Goal: Task Accomplishment & Management: Complete application form

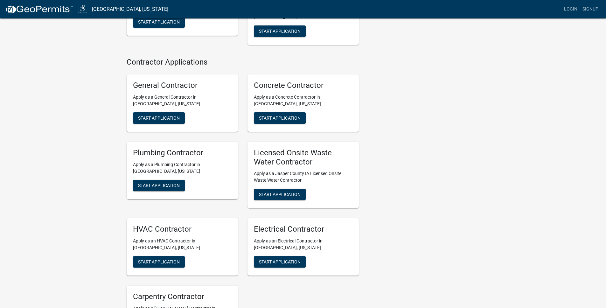
scroll to position [344, 0]
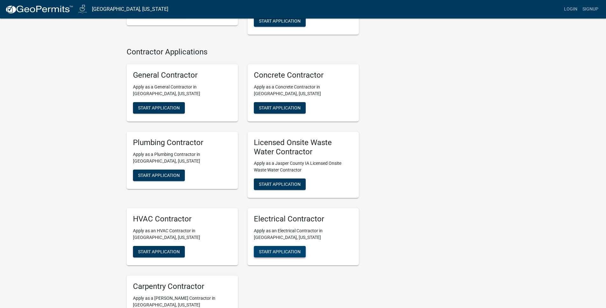
click at [282, 249] on span "Start Application" at bounding box center [280, 251] width 42 height 5
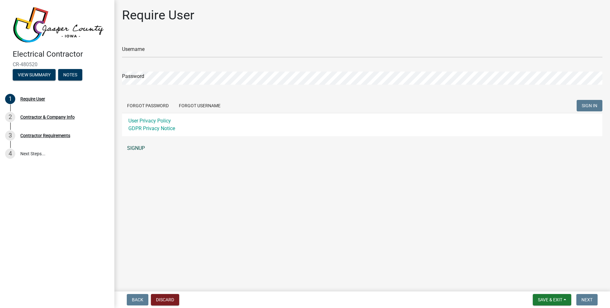
click at [131, 148] on link "SIGNUP" at bounding box center [362, 148] width 481 height 13
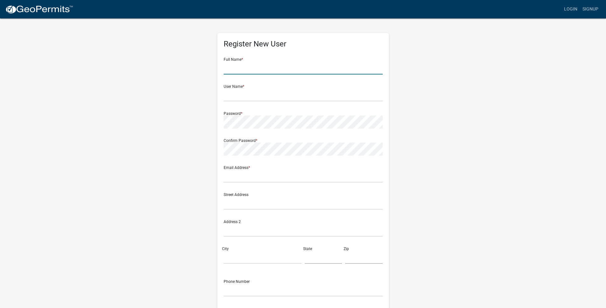
click at [252, 66] on input "text" at bounding box center [303, 67] width 159 height 13
type input "[PERSON_NAME]"
type input "[EMAIL_ADDRESS][DOMAIN_NAME]"
type input "[STREET_ADDRESS]"
type input "Lindon"
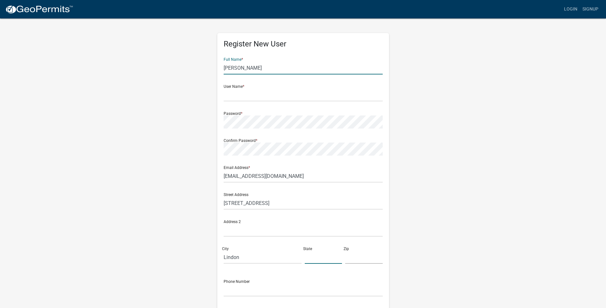
type input "UT"
type input "84042"
type input "8552640363"
click at [272, 93] on input "text" at bounding box center [303, 94] width 159 height 13
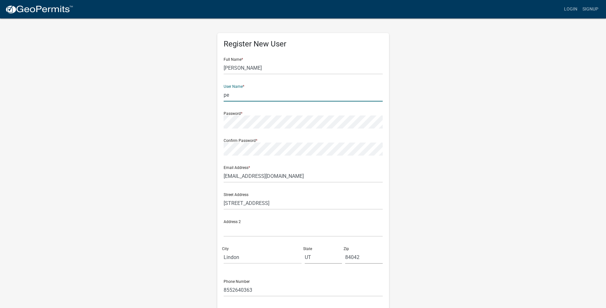
type input "p"
type input "kinhome"
click at [432, 170] on div "Register New User Full Name * Tara Boyd User Name * kinhome Password * Confirm …" at bounding box center [303, 188] width 362 height 340
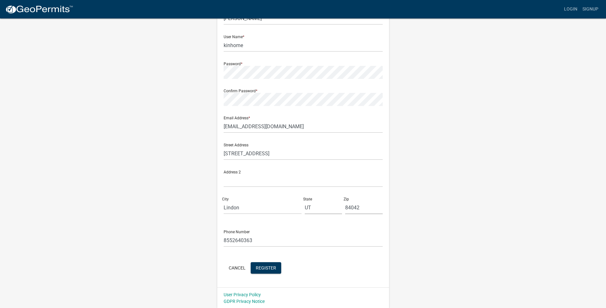
scroll to position [50, 0]
click at [267, 266] on span "Register" at bounding box center [266, 266] width 20 height 5
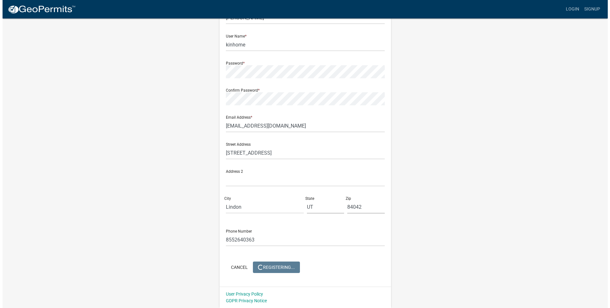
scroll to position [0, 0]
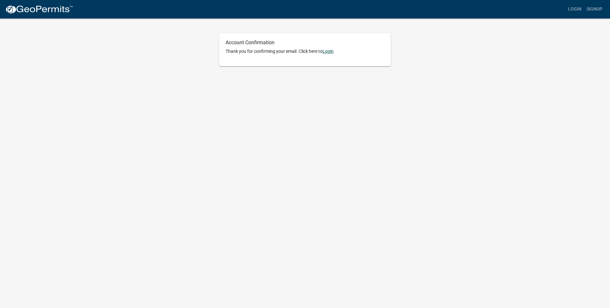
click at [330, 51] on link "Login" at bounding box center [328, 51] width 11 height 5
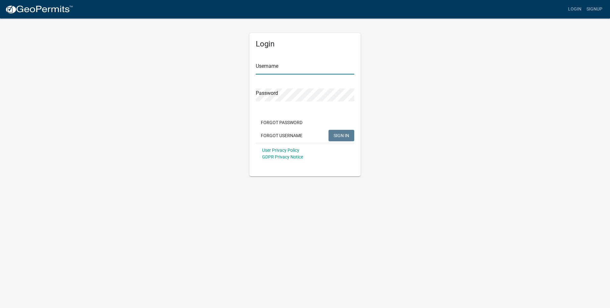
type input "kinhome"
click at [340, 134] on span "SIGN IN" at bounding box center [342, 135] width 16 height 5
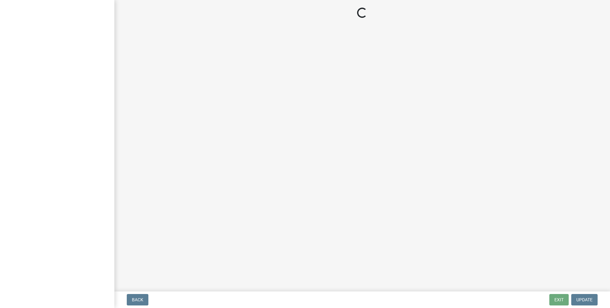
select select "UT"
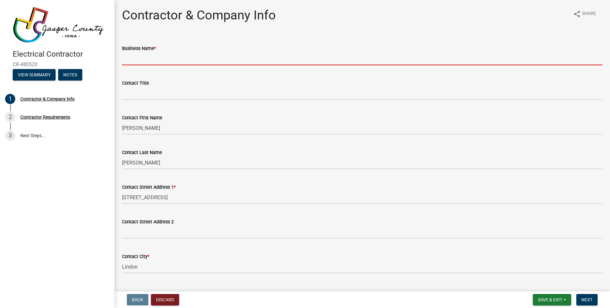
click at [160, 61] on input "Business Name *" at bounding box center [362, 58] width 481 height 13
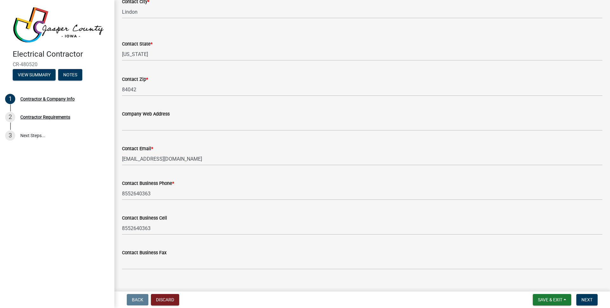
scroll to position [265, 0]
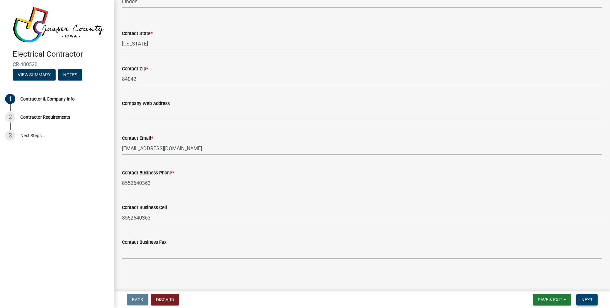
type input "Kin Home LLC"
click at [590, 301] on span "Next" at bounding box center [587, 299] width 11 height 5
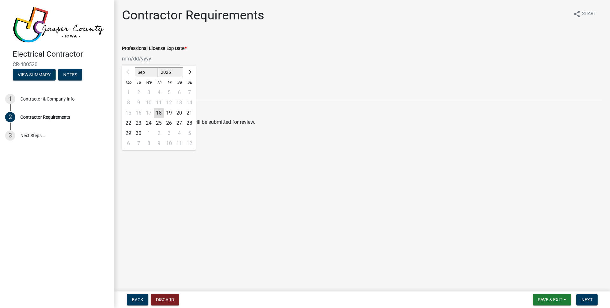
click at [147, 57] on div "Sep Oct Nov [DATE] 2026 2027 2028 2029 2030 2031 2032 2033 2034 2035 2036 2037 …" at bounding box center [151, 58] width 58 height 13
click at [150, 71] on select "Sep Oct Nov Dec" at bounding box center [146, 72] width 23 height 10
select select "12"
click at [135, 67] on select "Sep Oct Nov Dec" at bounding box center [146, 72] width 23 height 10
click at [150, 133] on div "31" at bounding box center [149, 133] width 10 height 10
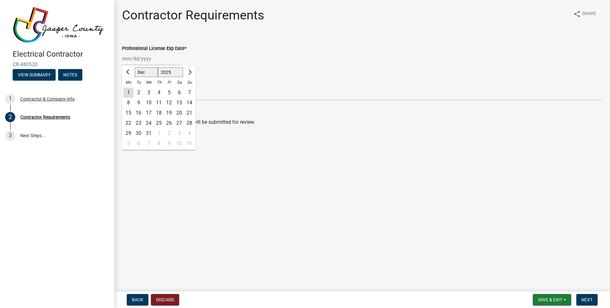
type input "[DATE]"
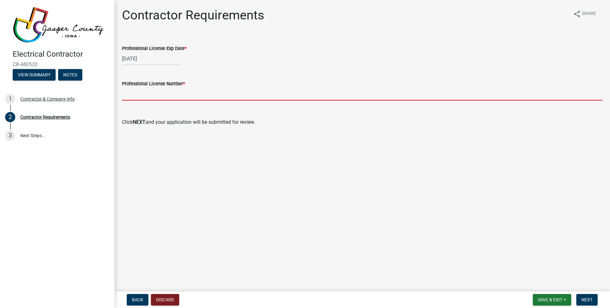
click at [146, 96] on input "Professional License Number *" at bounding box center [362, 93] width 481 height 13
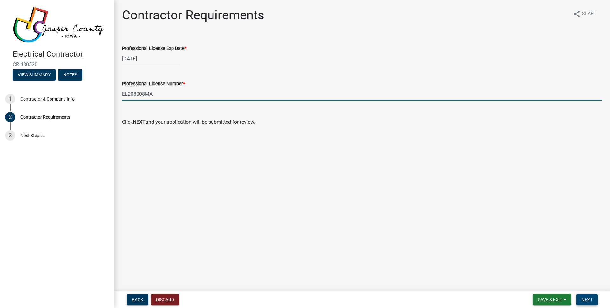
type input "EL208008MA"
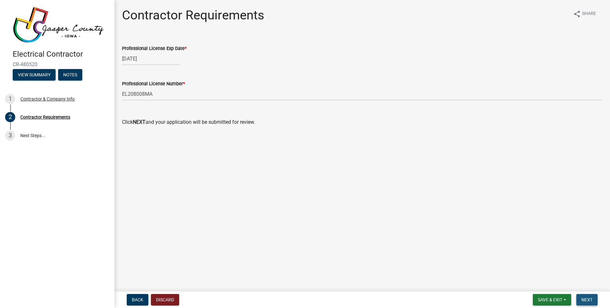
click at [588, 301] on span "Next" at bounding box center [587, 299] width 11 height 5
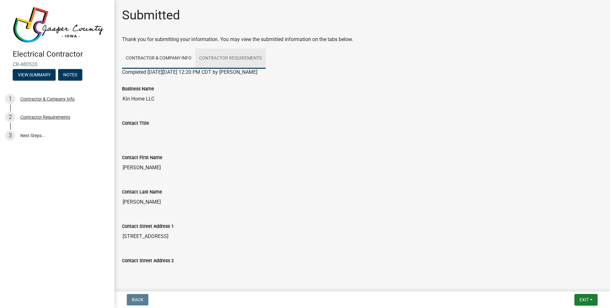
click at [224, 56] on link "Contractor Requirements" at bounding box center [231, 58] width 70 height 20
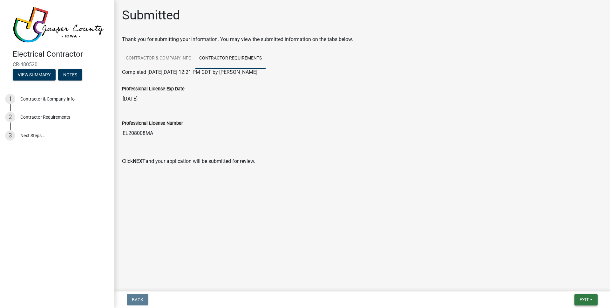
click at [584, 298] on span "Exit" at bounding box center [584, 299] width 9 height 5
click at [576, 282] on button "Save & Exit" at bounding box center [572, 282] width 51 height 15
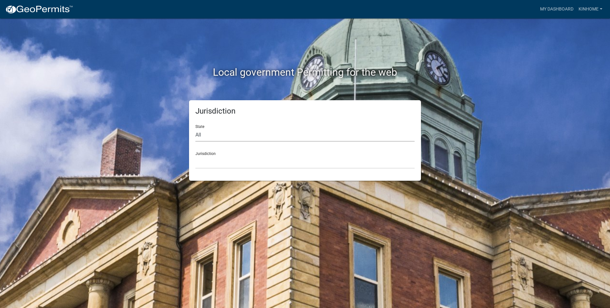
click at [256, 131] on select "All [US_STATE] [US_STATE] [US_STATE] [US_STATE] [US_STATE] [US_STATE] [US_STATE…" at bounding box center [305, 134] width 219 height 13
select select "[US_STATE]"
click at [196, 128] on select "All [US_STATE] [US_STATE] [US_STATE] [US_STATE] [US_STATE] [US_STATE] [US_STATE…" at bounding box center [305, 134] width 219 height 13
click at [231, 164] on select "[GEOGRAPHIC_DATA], [US_STATE] [GEOGRAPHIC_DATA], [US_STATE] [GEOGRAPHIC_DATA], …" at bounding box center [305, 161] width 219 height 13
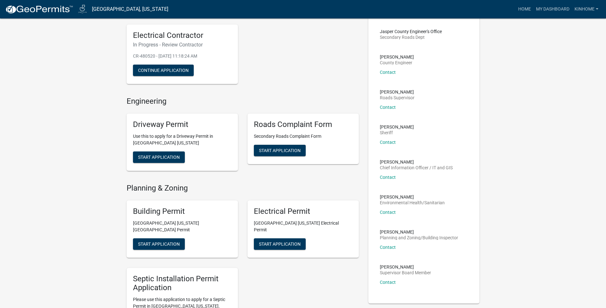
scroll to position [50, 0]
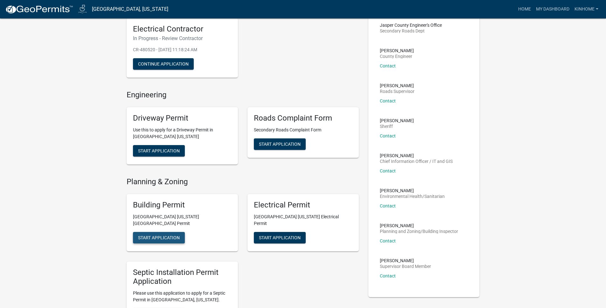
click at [154, 235] on span "Start Application" at bounding box center [159, 237] width 42 height 5
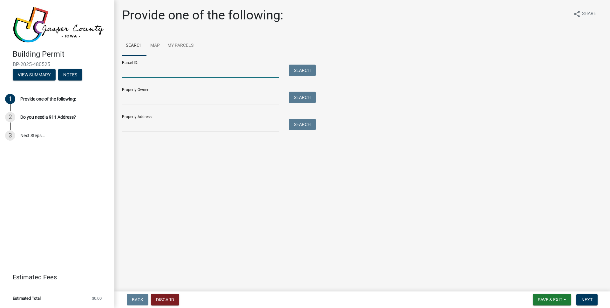
click at [195, 76] on input "Parcel ID:" at bounding box center [200, 71] width 157 height 13
click at [211, 125] on input "Property Address:" at bounding box center [200, 125] width 157 height 13
click at [162, 126] on input "Property Address:" at bounding box center [200, 125] width 157 height 13
paste input "[STREET_ADDRESS]"
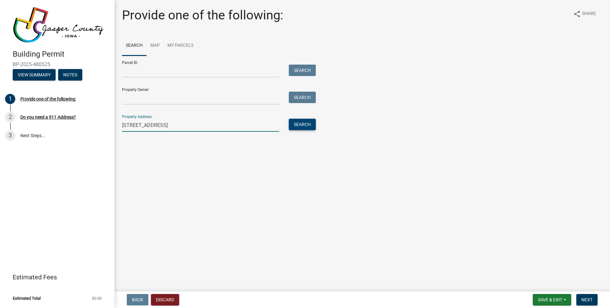
type input "[STREET_ADDRESS]"
click at [296, 124] on button "Search" at bounding box center [302, 124] width 27 height 11
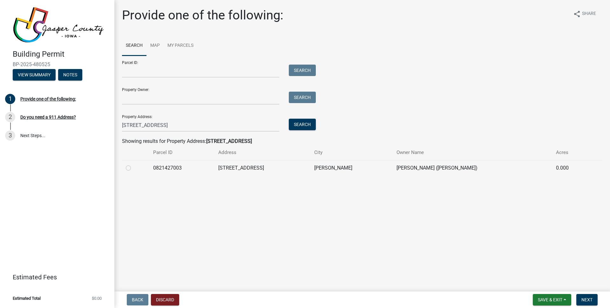
click at [134, 164] on label at bounding box center [134, 164] width 0 height 0
click at [134, 168] on input "radio" at bounding box center [136, 166] width 4 height 4
radio input "true"
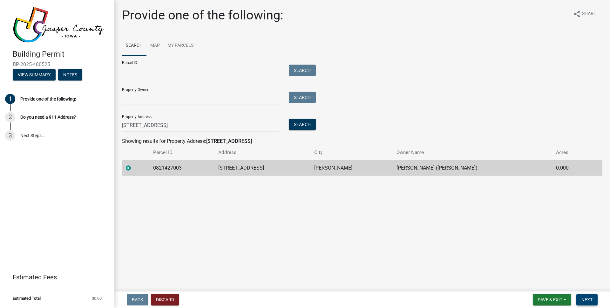
click at [588, 301] on span "Next" at bounding box center [587, 299] width 11 height 5
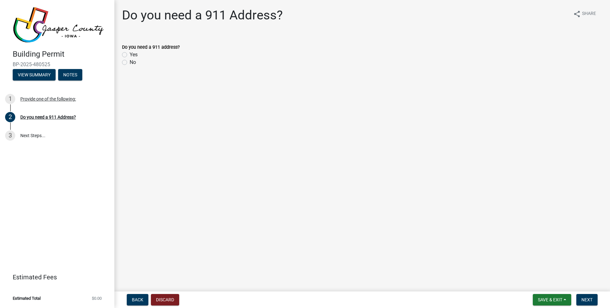
click at [130, 62] on label "No" at bounding box center [133, 63] width 6 height 8
click at [130, 62] on input "No" at bounding box center [132, 61] width 4 height 4
radio input "true"
click at [593, 297] on button "Next" at bounding box center [587, 299] width 21 height 11
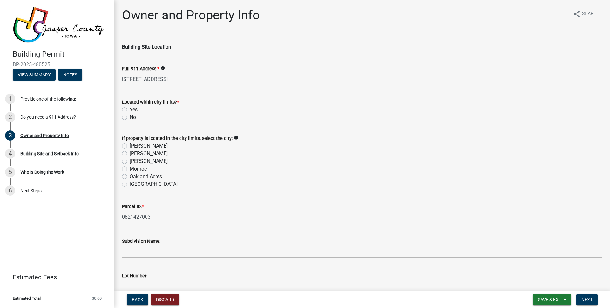
click at [130, 111] on label "Yes" at bounding box center [134, 110] width 8 height 8
click at [130, 110] on input "Yes" at bounding box center [132, 108] width 4 height 4
radio input "true"
click at [130, 117] on label "No" at bounding box center [133, 116] width 6 height 8
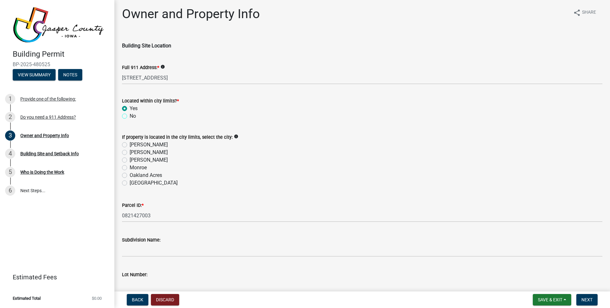
click at [130, 116] on input "No" at bounding box center [132, 114] width 4 height 4
radio input "true"
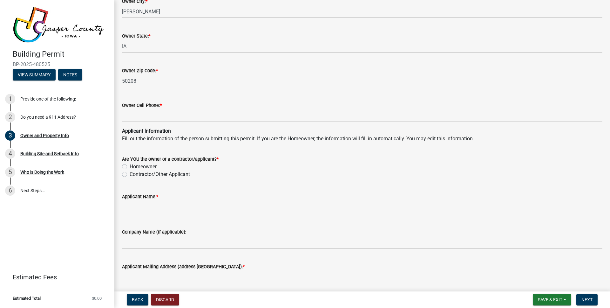
scroll to position [502, 0]
click at [130, 172] on label "Contractor/Other Applicant" at bounding box center [160, 174] width 60 height 8
click at [130, 172] on input "Contractor/Other Applicant" at bounding box center [132, 172] width 4 height 4
radio input "true"
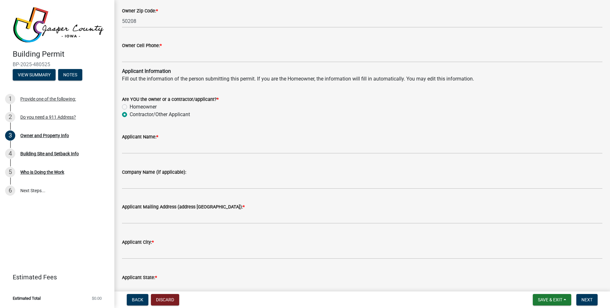
scroll to position [568, 0]
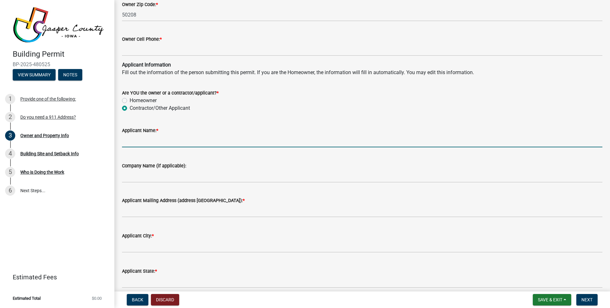
click at [171, 134] on input "Applicant Name: *" at bounding box center [362, 140] width 481 height 13
type input "[PERSON_NAME]"
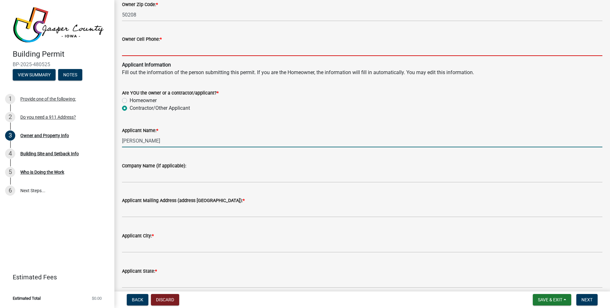
type input "8552640363"
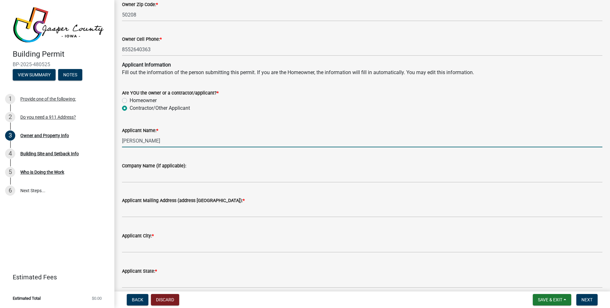
type input "[STREET_ADDRESS]"
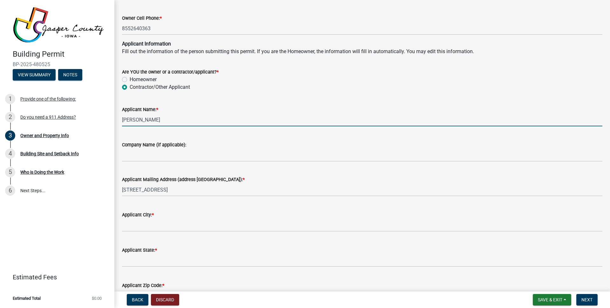
scroll to position [643, 0]
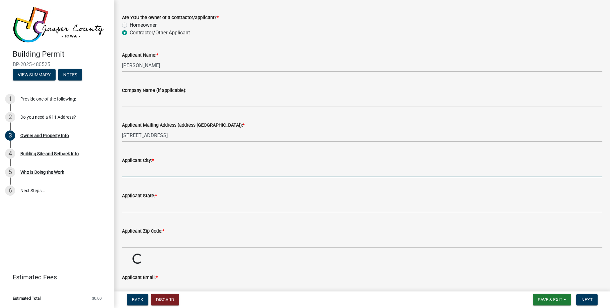
click at [182, 168] on input "Applicant City: *" at bounding box center [362, 170] width 481 height 13
type input "Lindon"
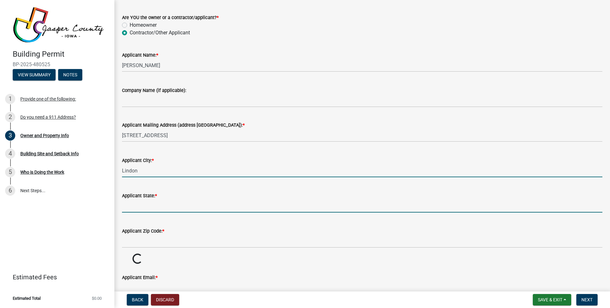
type input "UT"
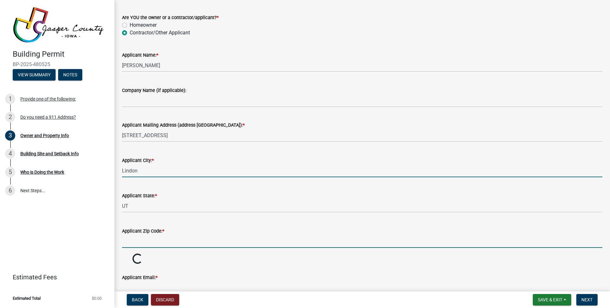
type input "84042"
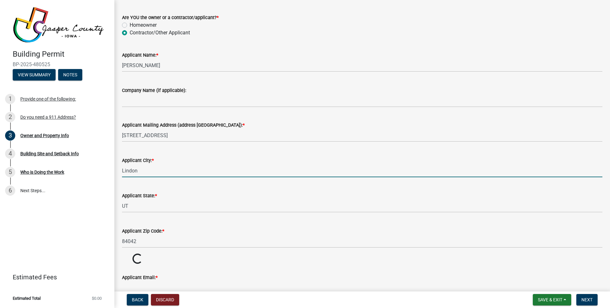
type input "[EMAIL_ADDRESS][DOMAIN_NAME]"
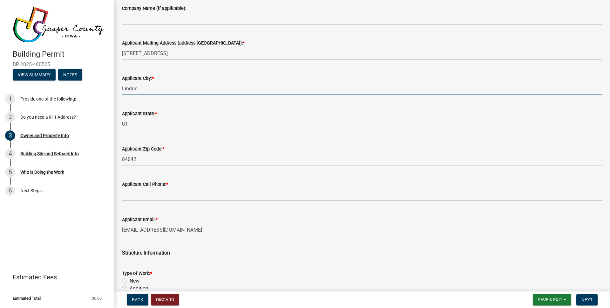
scroll to position [741, 0]
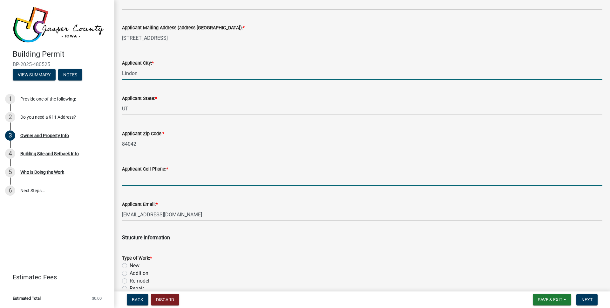
click at [181, 176] on input "Applicant Cell Phone: *" at bounding box center [362, 179] width 481 height 13
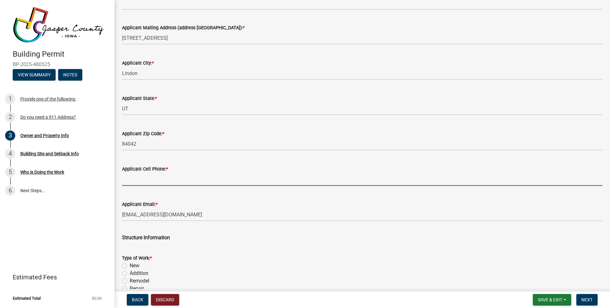
type input "8552640363"
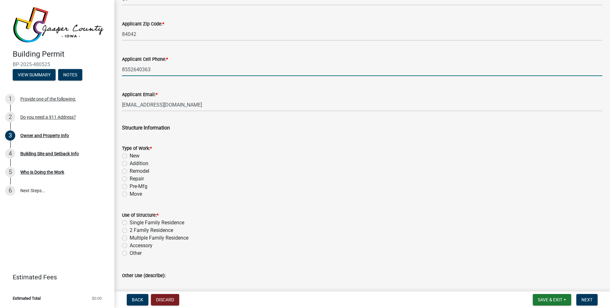
scroll to position [852, 0]
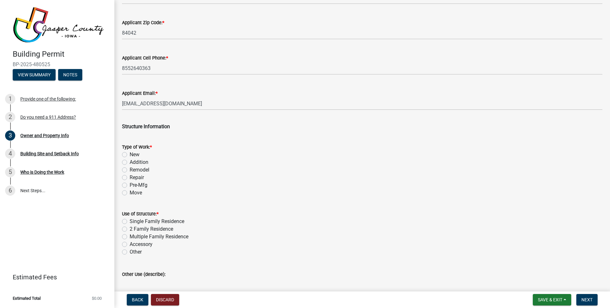
click at [130, 162] on label "Addition" at bounding box center [139, 162] width 19 height 8
click at [130, 162] on input "Addition" at bounding box center [132, 160] width 4 height 4
radio input "true"
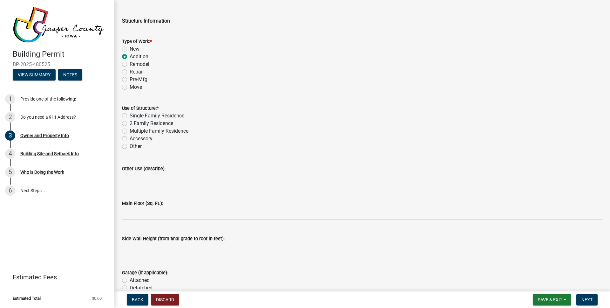
scroll to position [958, 0]
click at [130, 115] on label "Single Family Residence" at bounding box center [157, 115] width 55 height 8
click at [130, 115] on input "Single Family Residence" at bounding box center [132, 113] width 4 height 4
radio input "true"
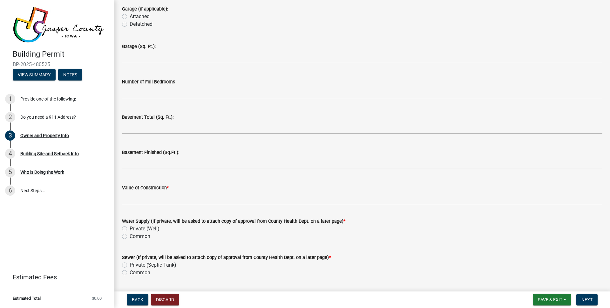
scroll to position [1221, 0]
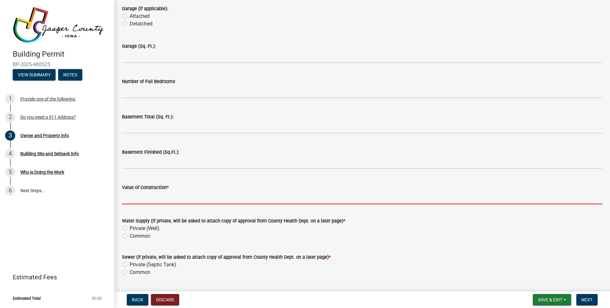
click at [156, 193] on input "Value of Construction *" at bounding box center [362, 197] width 481 height 13
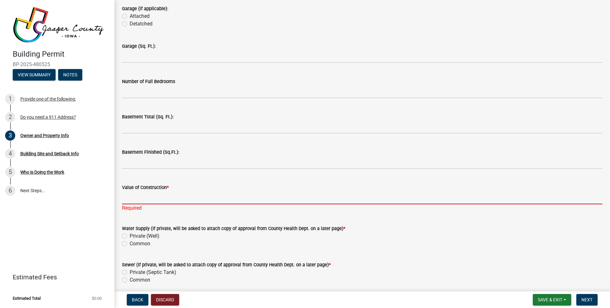
paste input "80,703.23"
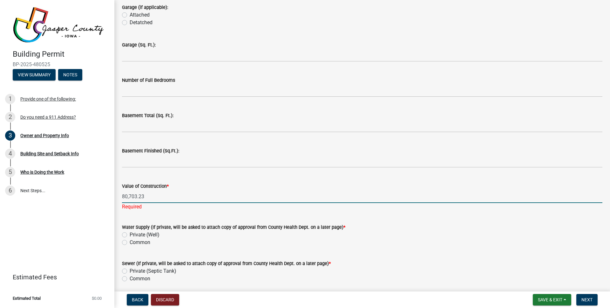
scroll to position [1224, 0]
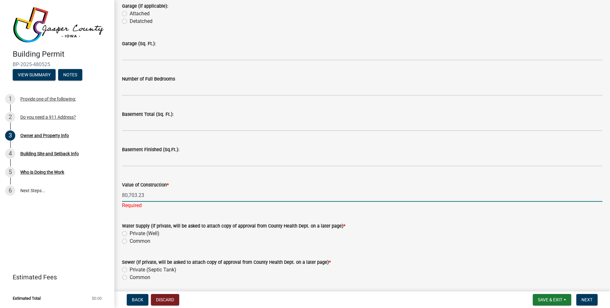
type input "80,703.23"
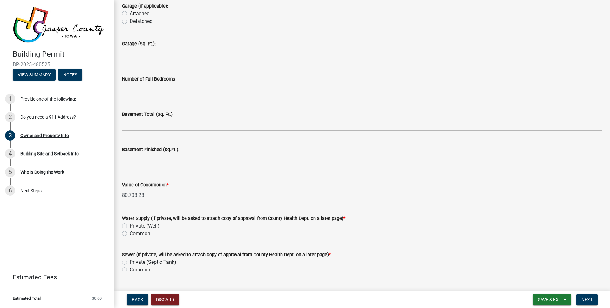
click at [124, 239] on wm-data-entity-input "Water Supply (If private, will be asked to attach copy of approval from County …" at bounding box center [362, 225] width 481 height 36
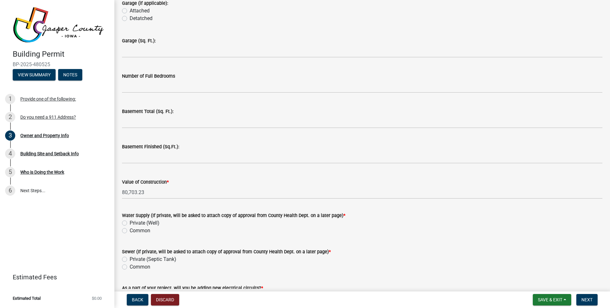
click at [129, 265] on div "Common" at bounding box center [362, 267] width 481 height 8
click at [128, 266] on div "Common" at bounding box center [362, 267] width 481 height 8
click at [130, 265] on label "Common" at bounding box center [140, 267] width 21 height 8
click at [130, 265] on input "Common" at bounding box center [132, 265] width 4 height 4
radio input "true"
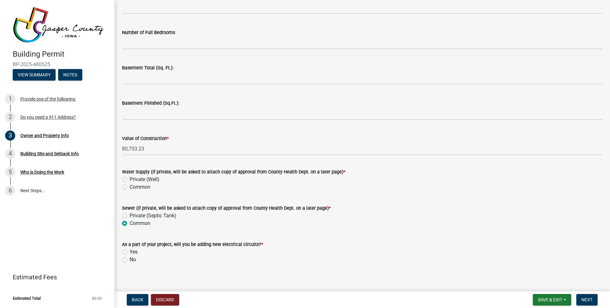
scroll to position [1275, 0]
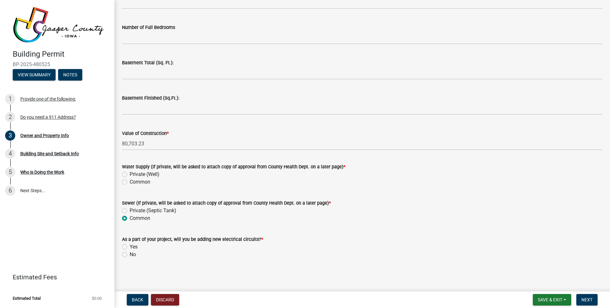
click at [130, 246] on label "Yes" at bounding box center [134, 247] width 8 height 8
click at [130, 246] on input "Yes" at bounding box center [132, 245] width 4 height 4
radio input "true"
click at [590, 299] on span "Next" at bounding box center [587, 299] width 11 height 5
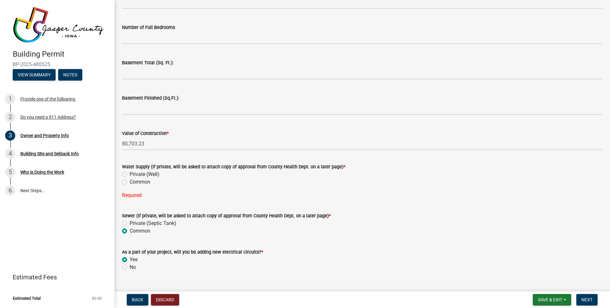
click at [130, 182] on label "Common" at bounding box center [140, 182] width 21 height 8
click at [130, 182] on input "Common" at bounding box center [132, 180] width 4 height 4
radio input "true"
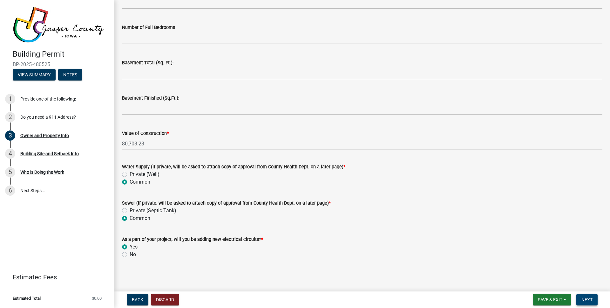
click at [586, 300] on span "Next" at bounding box center [587, 299] width 11 height 5
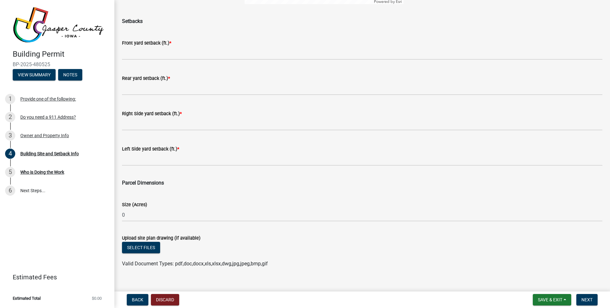
scroll to position [220, 0]
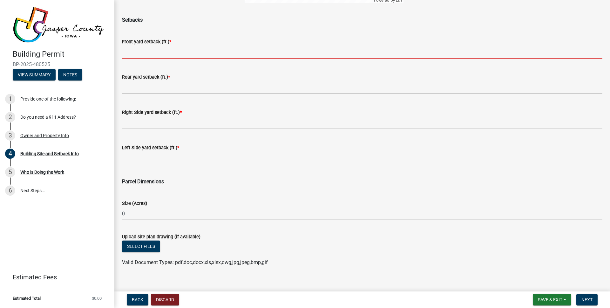
click at [171, 49] on input "text" at bounding box center [362, 51] width 481 height 13
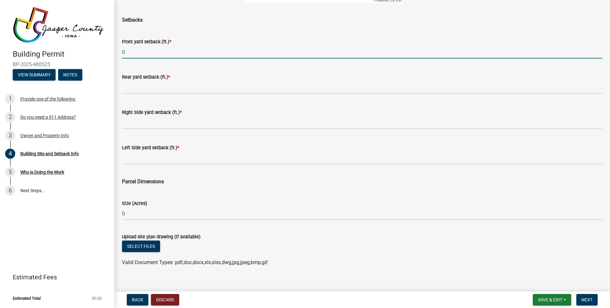
type input "0"
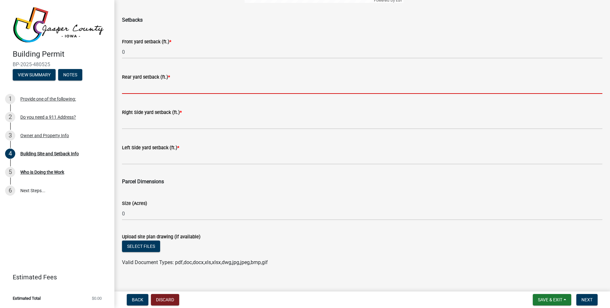
click at [184, 86] on input "text" at bounding box center [362, 87] width 481 height 13
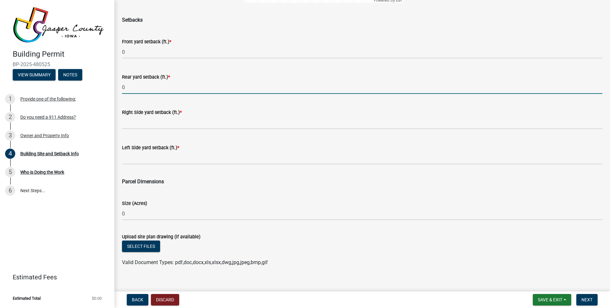
type input "0"
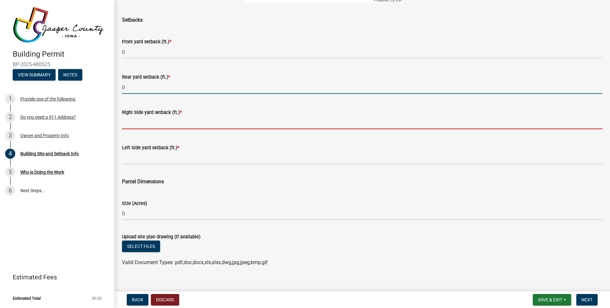
click at [182, 124] on input "text" at bounding box center [362, 122] width 481 height 13
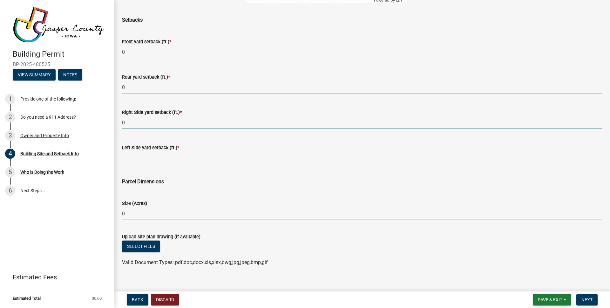
type input "0"
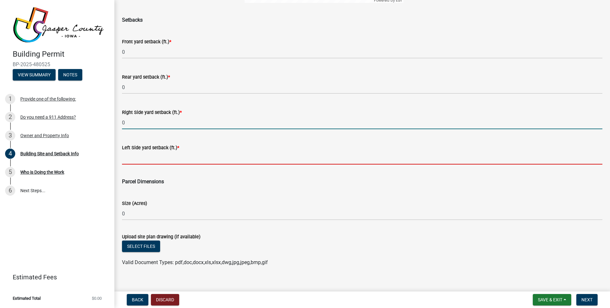
click at [180, 156] on input "text" at bounding box center [362, 157] width 481 height 13
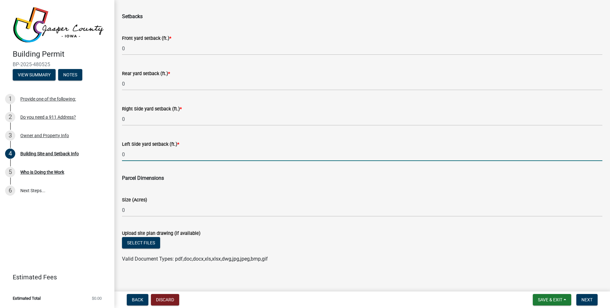
scroll to position [228, 0]
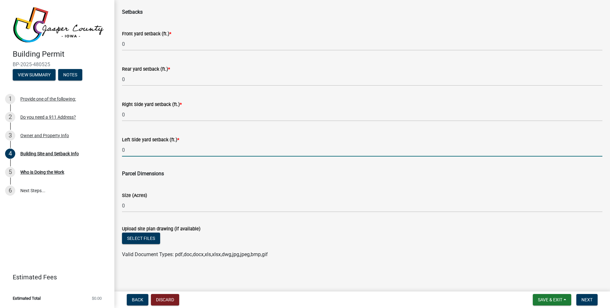
type input "0"
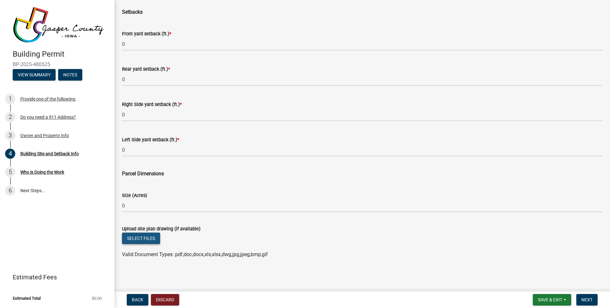
click at [141, 238] on button "Select files" at bounding box center [141, 237] width 38 height 11
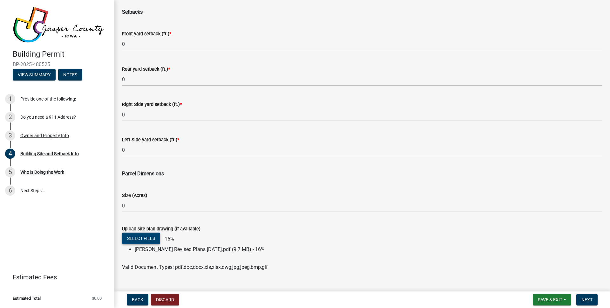
scroll to position [229, 0]
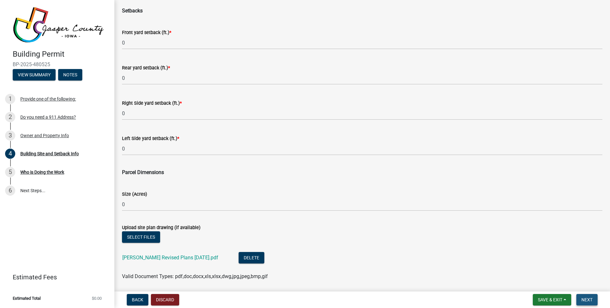
click at [588, 300] on span "Next" at bounding box center [587, 299] width 11 height 5
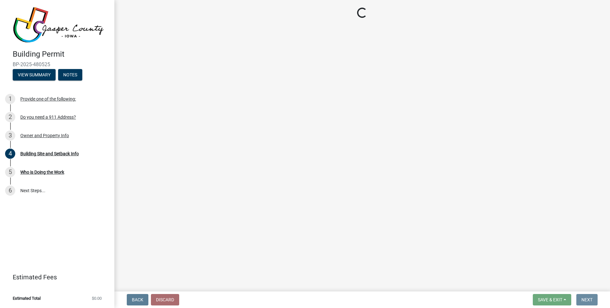
scroll to position [0, 0]
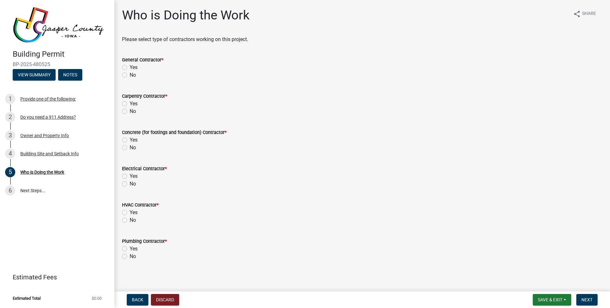
click at [127, 175] on div "Yes" at bounding box center [362, 176] width 481 height 8
click at [130, 176] on label "Yes" at bounding box center [134, 176] width 8 height 8
click at [130, 176] on input "Yes" at bounding box center [132, 174] width 4 height 4
radio input "true"
click at [130, 258] on label "No" at bounding box center [133, 256] width 6 height 8
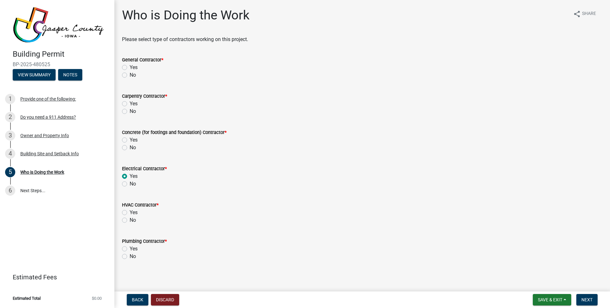
click at [130, 257] on input "No" at bounding box center [132, 254] width 4 height 4
radio input "true"
click at [130, 221] on label "No" at bounding box center [133, 220] width 6 height 8
click at [130, 220] on input "No" at bounding box center [132, 218] width 4 height 4
radio input "true"
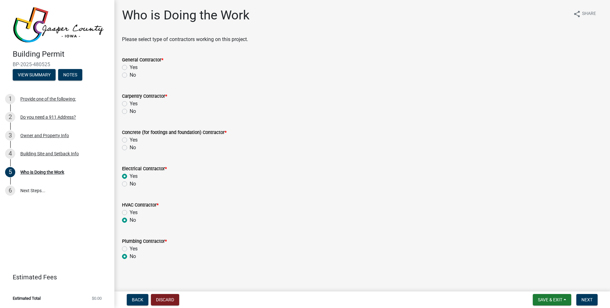
click at [130, 148] on label "No" at bounding box center [133, 148] width 6 height 8
click at [130, 148] on input "No" at bounding box center [132, 146] width 4 height 4
radio input "true"
click at [130, 110] on label "No" at bounding box center [133, 111] width 6 height 8
click at [130, 110] on input "No" at bounding box center [132, 109] width 4 height 4
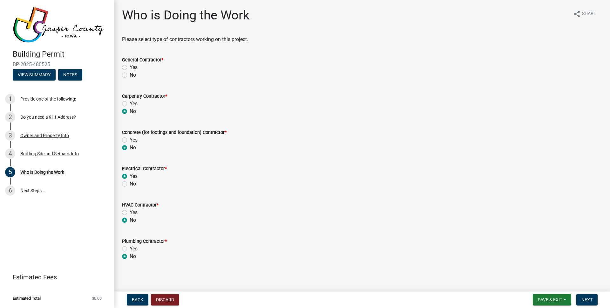
radio input "true"
click at [130, 77] on label "No" at bounding box center [133, 75] width 6 height 8
click at [130, 75] on input "No" at bounding box center [132, 73] width 4 height 4
radio input "true"
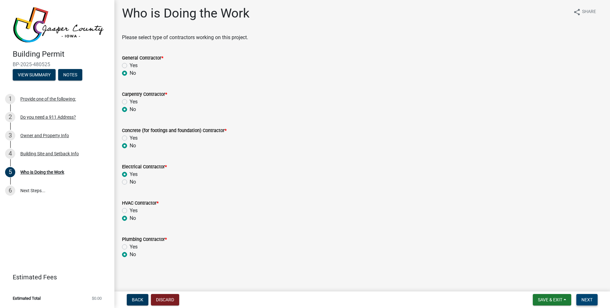
click at [593, 299] on span "Next" at bounding box center [587, 299] width 11 height 5
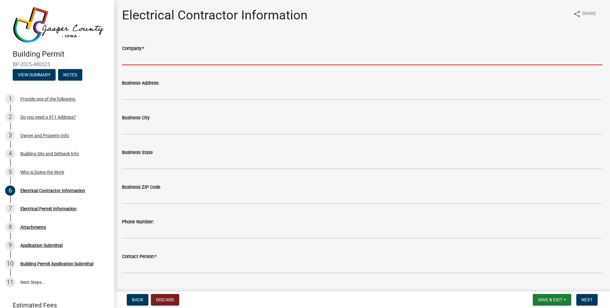
click at [210, 61] on input "Company: *" at bounding box center [362, 58] width 481 height 13
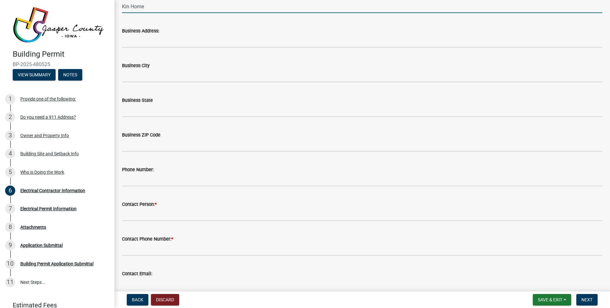
scroll to position [52, 0]
type input "Kin Home"
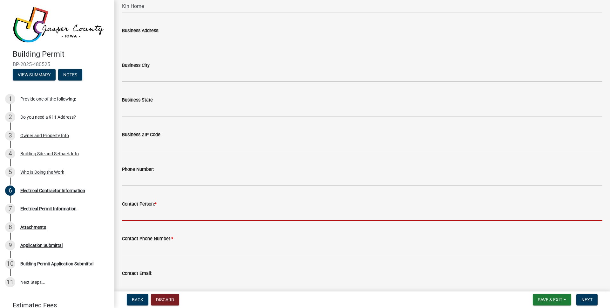
click at [168, 215] on input "Contact Person: *" at bounding box center [362, 214] width 481 height 13
type input "[PERSON_NAME]"
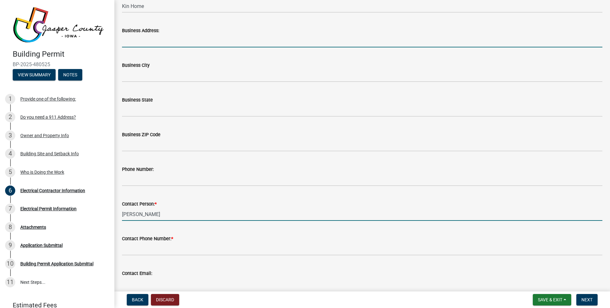
type input "[STREET_ADDRESS]"
type input "Lindon"
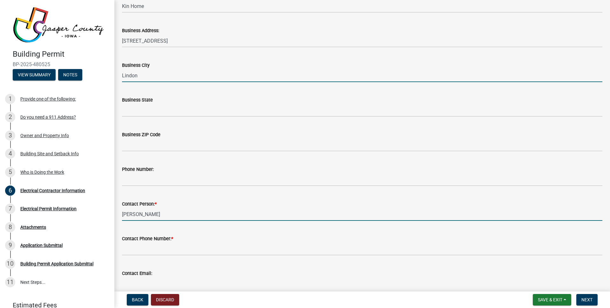
type input "UT"
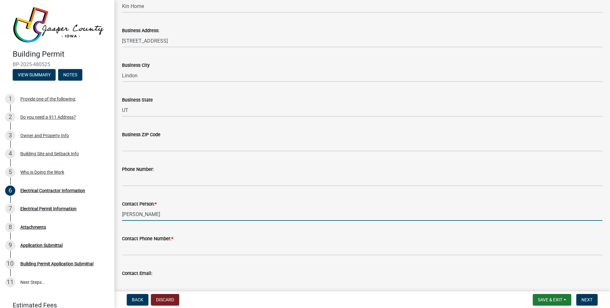
type input "84042"
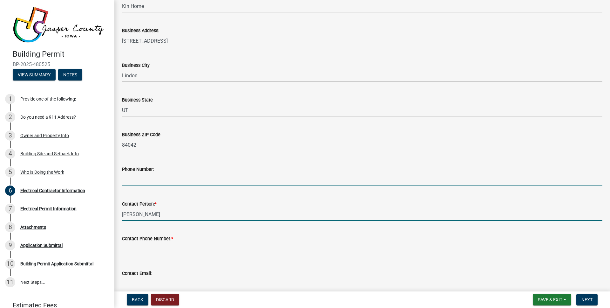
type input "8552640363"
type input "[EMAIL_ADDRESS][DOMAIN_NAME]"
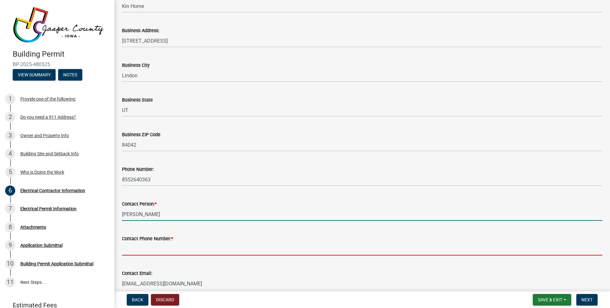
click at [166, 248] on input "Contact Phone Number: *" at bounding box center [362, 248] width 481 height 13
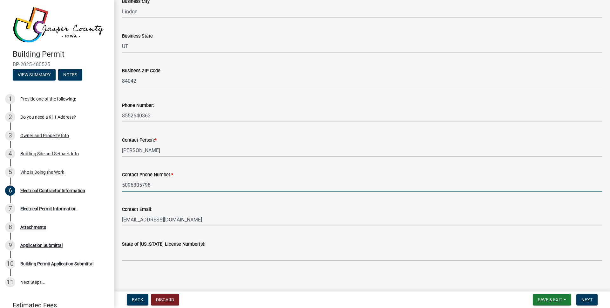
scroll to position [118, 0]
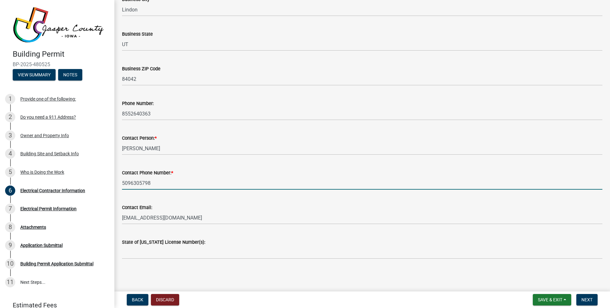
type input "5096305798"
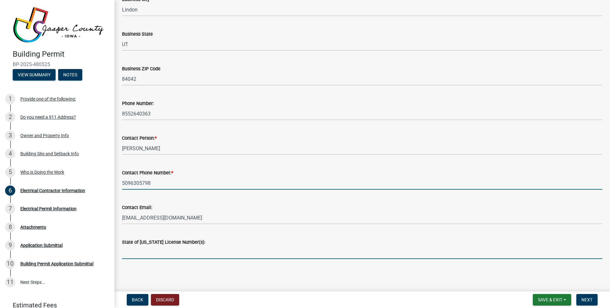
click at [211, 251] on input "State of [US_STATE] License Number(s):" at bounding box center [362, 252] width 481 height 13
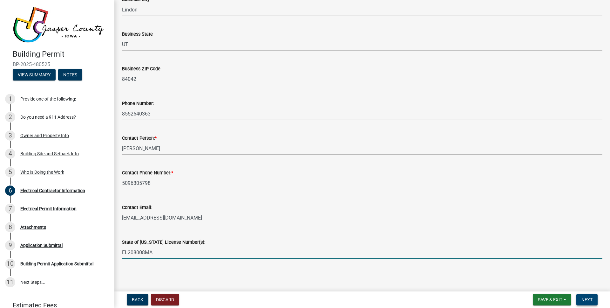
type input "EL208008MA"
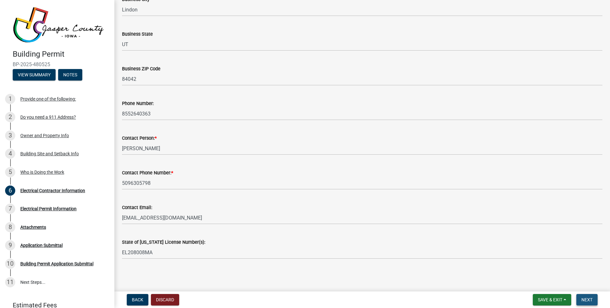
click at [590, 300] on span "Next" at bounding box center [587, 299] width 11 height 5
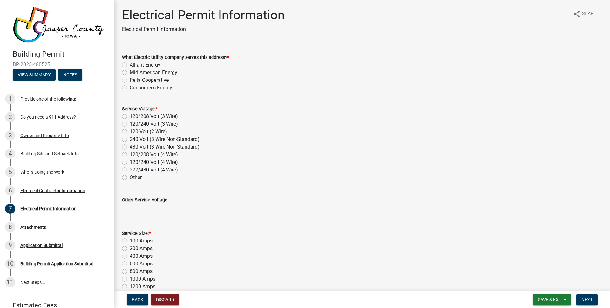
click at [130, 65] on label "Alliant Energy" at bounding box center [145, 65] width 31 height 8
click at [130, 65] on input "Alliant Energy" at bounding box center [132, 63] width 4 height 4
radio input "true"
click at [130, 123] on label "120/240 Volt (3 Wire)" at bounding box center [154, 124] width 48 height 8
click at [130, 123] on input "120/240 Volt (3 Wire)" at bounding box center [132, 122] width 4 height 4
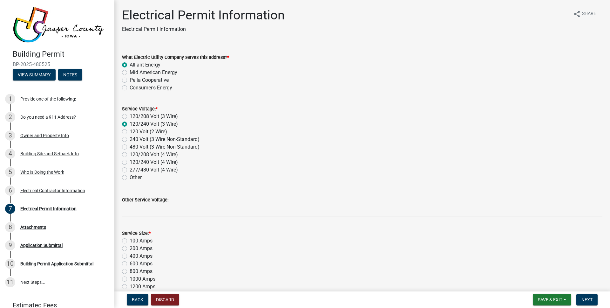
radio input "true"
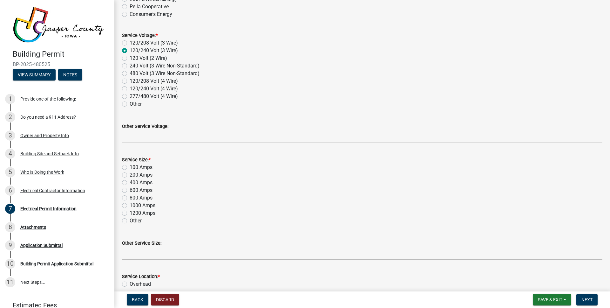
scroll to position [75, 0]
click at [130, 218] on label "Other" at bounding box center [136, 219] width 12 height 8
click at [130, 218] on input "Other" at bounding box center [132, 217] width 4 height 4
radio input "true"
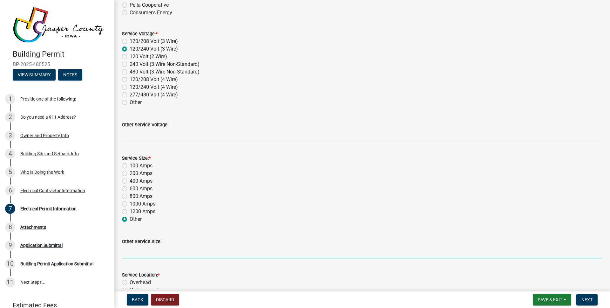
click at [152, 252] on input "Other Service Size:" at bounding box center [362, 251] width 481 height 13
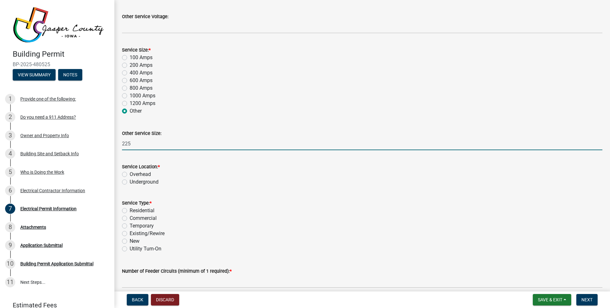
type input "225"
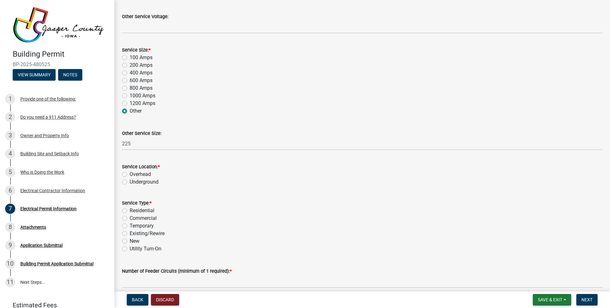
click at [130, 181] on label "Underground" at bounding box center [144, 182] width 29 height 8
click at [130, 181] on input "Underground" at bounding box center [132, 180] width 4 height 4
radio input "true"
click at [130, 208] on label "Residential" at bounding box center [142, 209] width 25 height 8
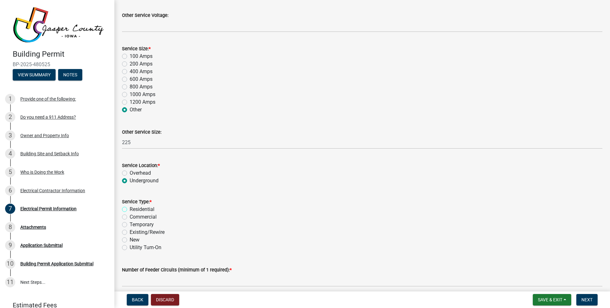
click at [130, 208] on input "Residential" at bounding box center [132, 207] width 4 height 4
radio input "true"
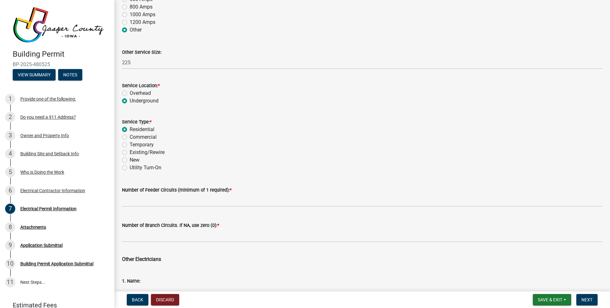
scroll to position [265, 0]
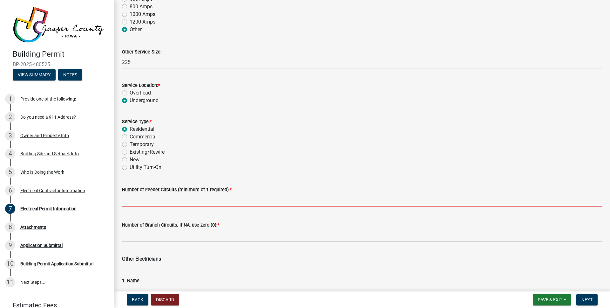
click at [205, 200] on input "text" at bounding box center [362, 199] width 481 height 13
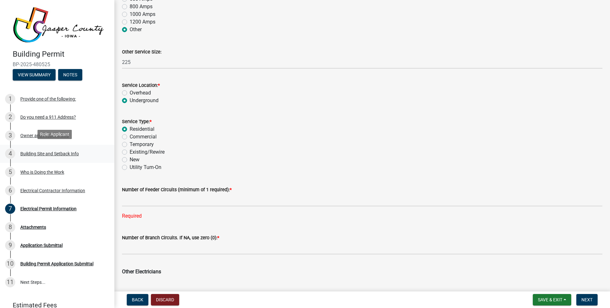
click at [42, 151] on div "Building Site and Setback Info" at bounding box center [49, 153] width 59 height 4
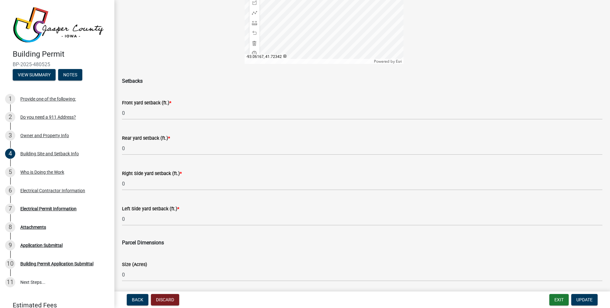
scroll to position [251, 0]
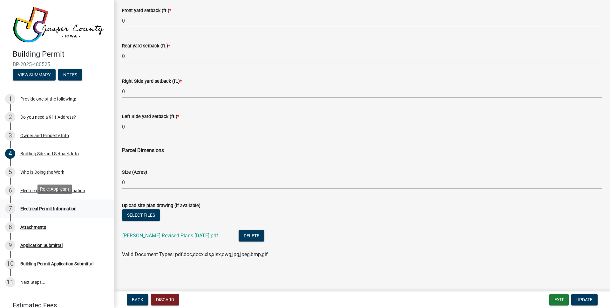
click at [39, 206] on div "Electrical Permit Information" at bounding box center [48, 208] width 56 height 4
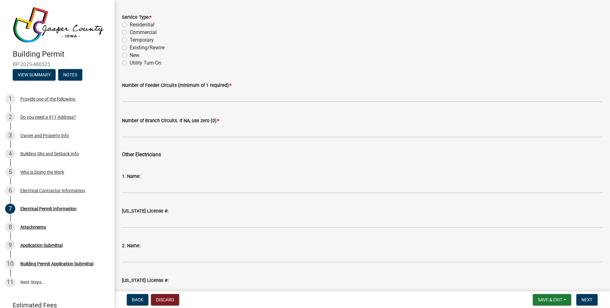
scroll to position [366, 0]
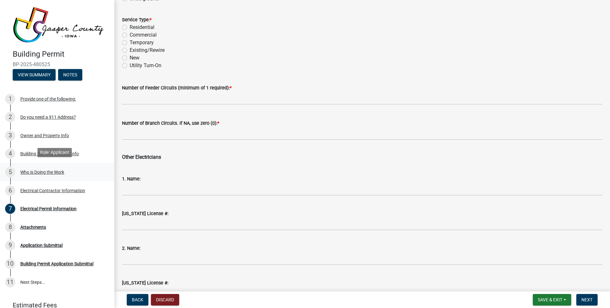
click at [45, 171] on div "Who is Doing the Work" at bounding box center [42, 172] width 44 height 4
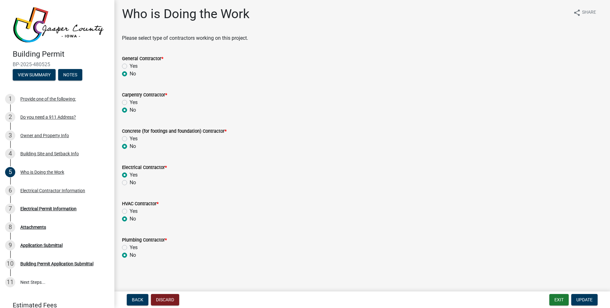
scroll to position [2, 0]
click at [46, 133] on div "Owner and Property Info" at bounding box center [44, 135] width 49 height 4
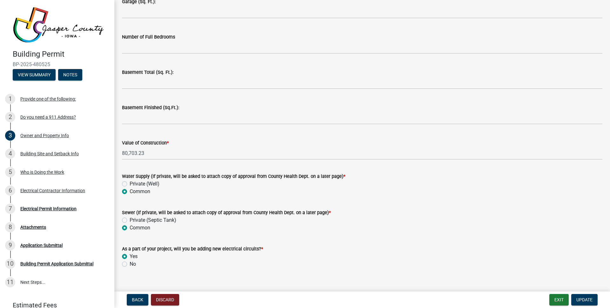
scroll to position [1275, 0]
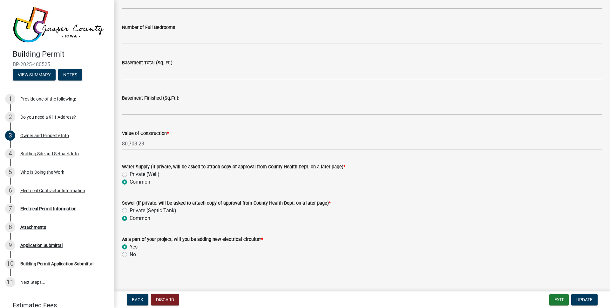
click at [130, 254] on label "No" at bounding box center [133, 255] width 6 height 8
click at [130, 254] on input "No" at bounding box center [132, 253] width 4 height 4
radio input "true"
click at [37, 207] on div "Electrical Permit Information" at bounding box center [48, 208] width 56 height 4
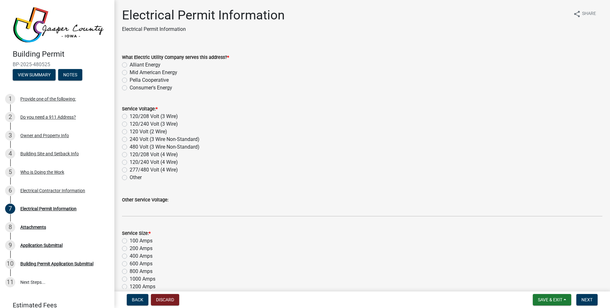
click at [130, 66] on label "Alliant Energy" at bounding box center [145, 65] width 31 height 8
click at [130, 65] on input "Alliant Energy" at bounding box center [132, 63] width 4 height 4
radio input "true"
click at [130, 124] on label "120/240 Volt (3 Wire)" at bounding box center [154, 124] width 48 height 8
click at [130, 124] on input "120/240 Volt (3 Wire)" at bounding box center [132, 122] width 4 height 4
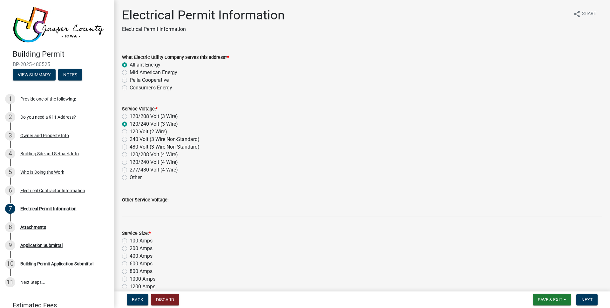
radio input "true"
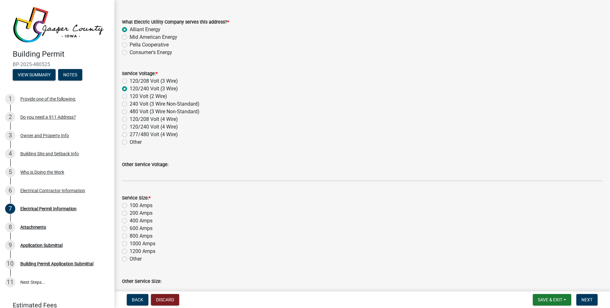
scroll to position [77, 0]
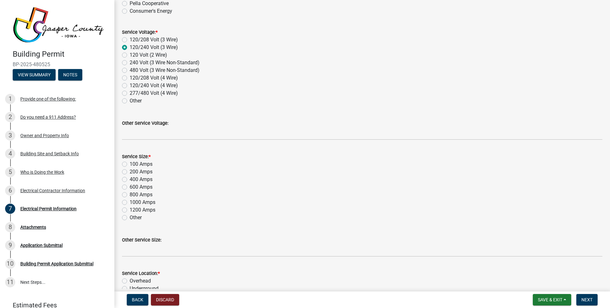
click at [130, 218] on label "Other" at bounding box center [136, 218] width 12 height 8
click at [130, 218] on input "Other" at bounding box center [132, 216] width 4 height 4
radio input "true"
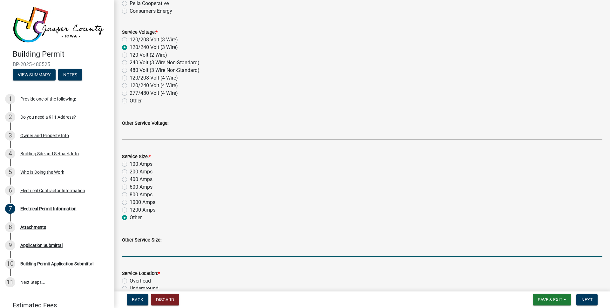
click at [145, 255] on input "Other Service Size:" at bounding box center [362, 250] width 481 height 13
type input "225"
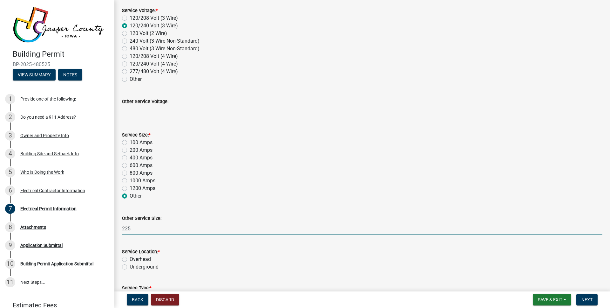
scroll to position [141, 0]
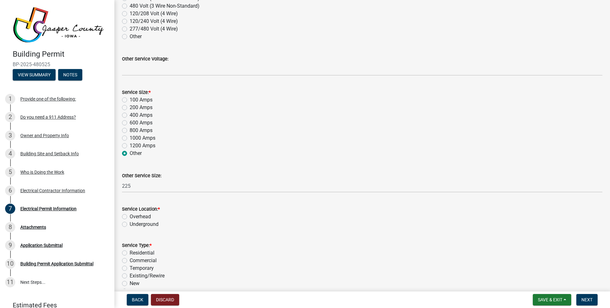
click at [130, 222] on label "Underground" at bounding box center [144, 224] width 29 height 8
click at [130, 222] on input "Underground" at bounding box center [132, 222] width 4 height 4
radio input "true"
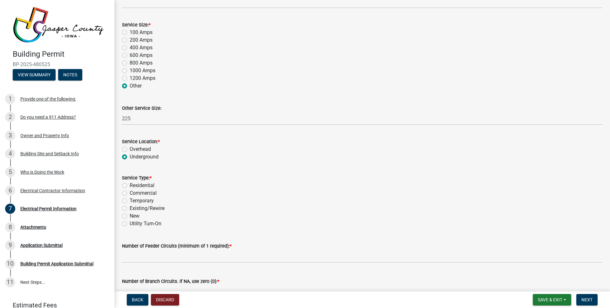
scroll to position [238, 0]
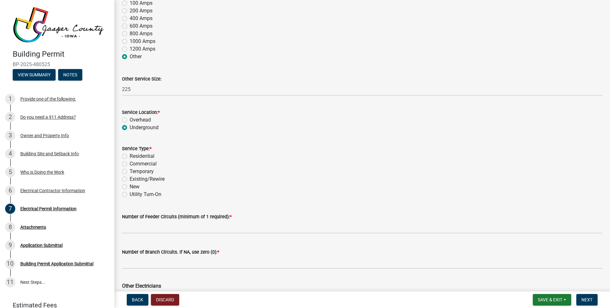
click at [130, 155] on label "Residential" at bounding box center [142, 156] width 25 height 8
click at [130, 155] on input "Residential" at bounding box center [132, 154] width 4 height 4
radio input "true"
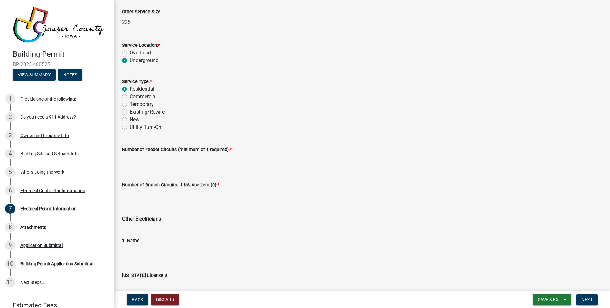
scroll to position [310, 0]
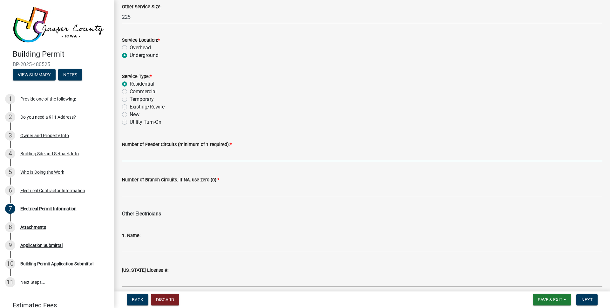
click at [144, 153] on input "text" at bounding box center [362, 154] width 481 height 13
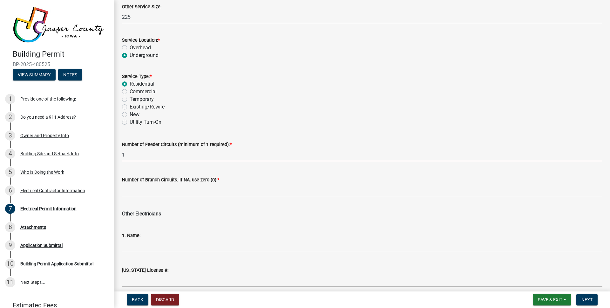
type input "1"
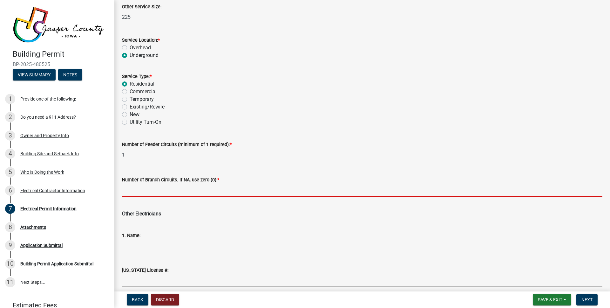
click at [146, 190] on input "text" at bounding box center [362, 189] width 481 height 13
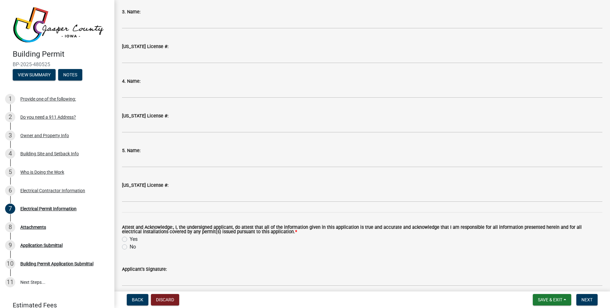
scroll to position [682, 0]
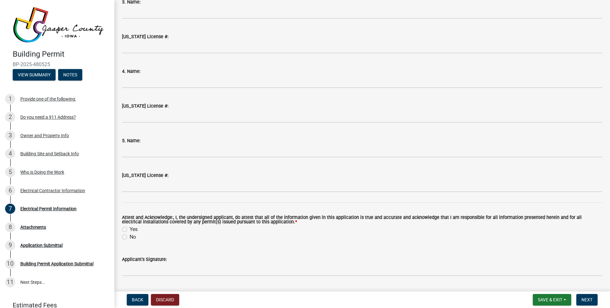
type input "0"
click at [130, 230] on label "Yes" at bounding box center [134, 229] width 8 height 8
click at [130, 230] on input "Yes" at bounding box center [132, 227] width 4 height 4
radio input "true"
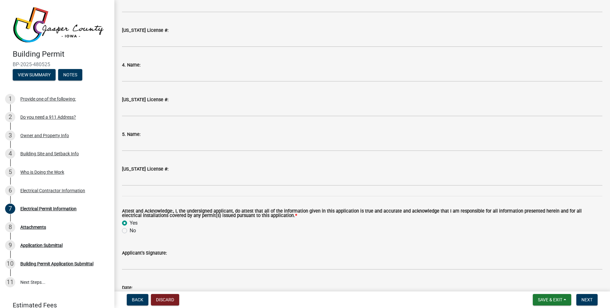
scroll to position [689, 0]
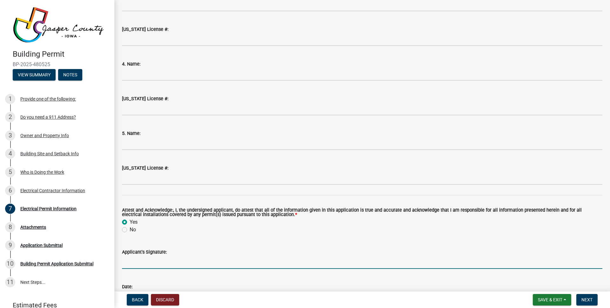
click at [178, 262] on input "Applicant's Signature:" at bounding box center [362, 262] width 481 height 13
type input "[PERSON_NAME]"
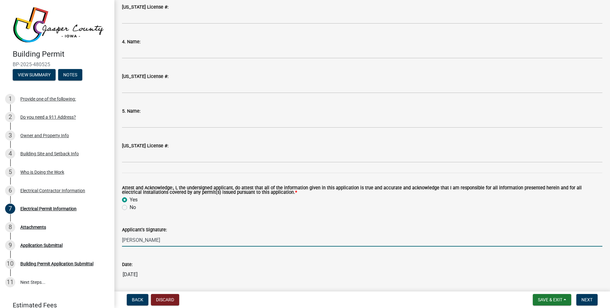
scroll to position [733, 0]
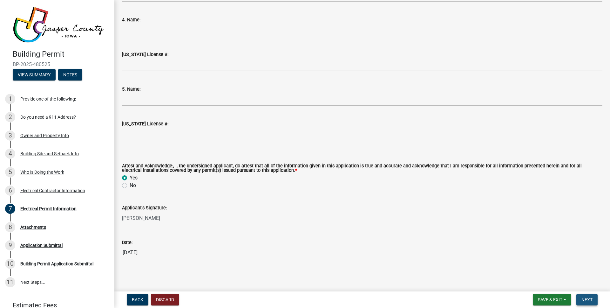
click at [581, 300] on button "Next" at bounding box center [587, 299] width 21 height 11
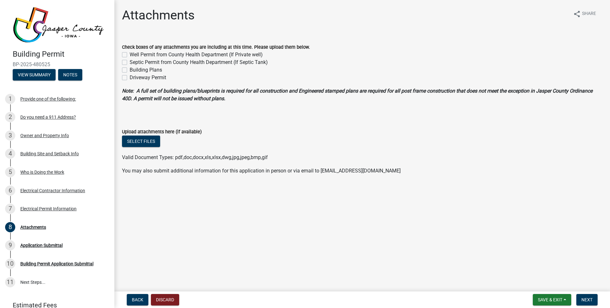
click at [130, 69] on label "Building Plans" at bounding box center [146, 70] width 32 height 8
click at [130, 69] on input "Building Plans" at bounding box center [132, 68] width 4 height 4
checkbox input "true"
checkbox input "false"
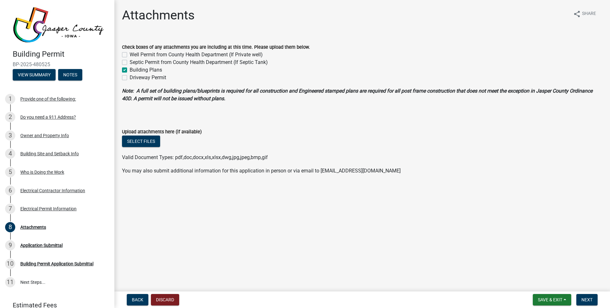
checkbox input "true"
checkbox input "false"
click at [143, 139] on button "Select files" at bounding box center [141, 140] width 38 height 11
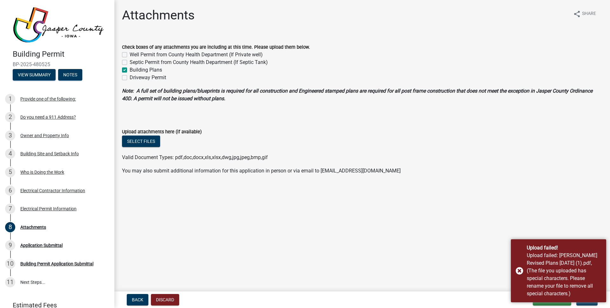
click at [478, 211] on main "Attachments share Share Check boxes of any attachments you are including at thi…" at bounding box center [362, 144] width 496 height 289
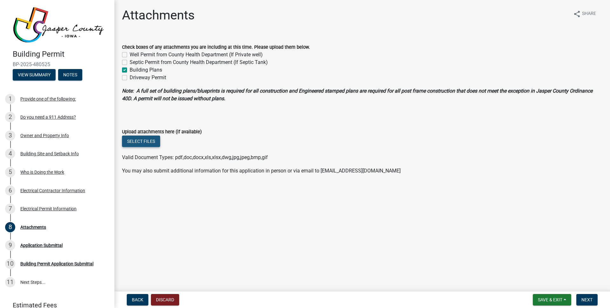
click at [145, 142] on button "Select files" at bounding box center [141, 140] width 38 height 11
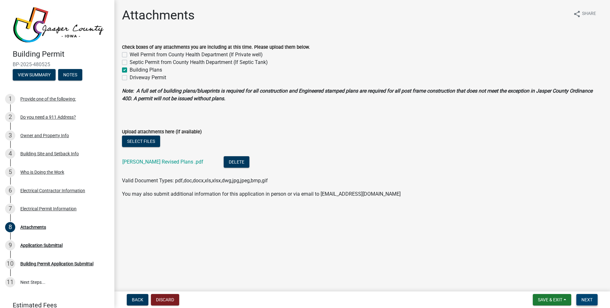
click at [587, 299] on span "Next" at bounding box center [587, 299] width 11 height 5
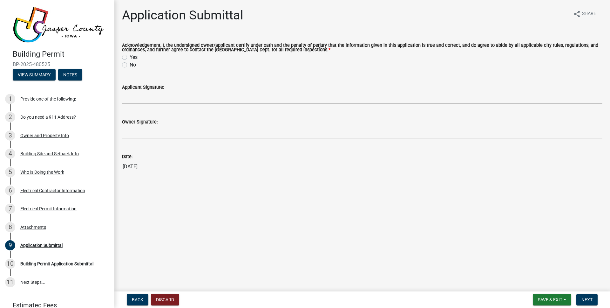
click at [130, 57] on label "Yes" at bounding box center [134, 57] width 8 height 8
click at [130, 57] on input "Yes" at bounding box center [132, 55] width 4 height 4
radio input "true"
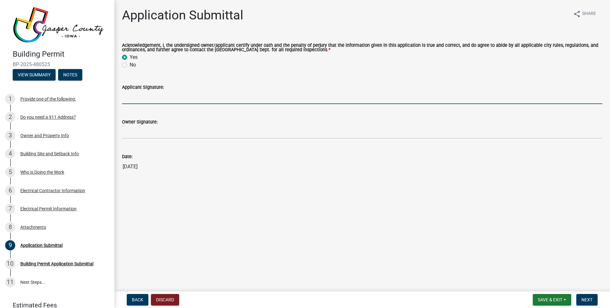
click at [281, 95] on input "Applicant Signature:" at bounding box center [362, 97] width 481 height 13
type input "[PERSON_NAME]"
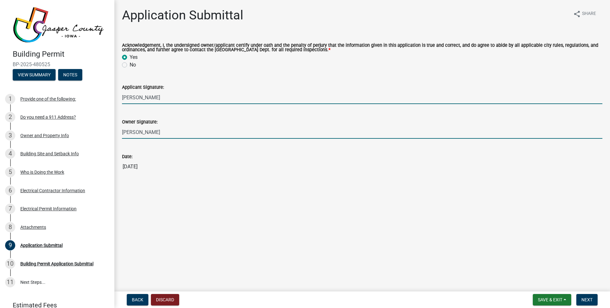
click at [149, 133] on input "[PERSON_NAME]" at bounding box center [362, 132] width 481 height 13
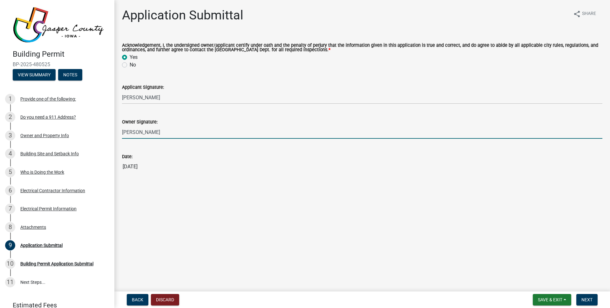
click at [149, 133] on input "[PERSON_NAME]" at bounding box center [362, 132] width 481 height 13
click at [152, 127] on input "[PERSON_NAME]" at bounding box center [362, 132] width 481 height 13
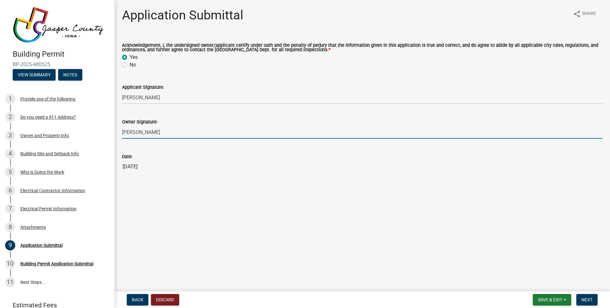
paste input "[PERSON_NAME]"
type input "[PERSON_NAME]"
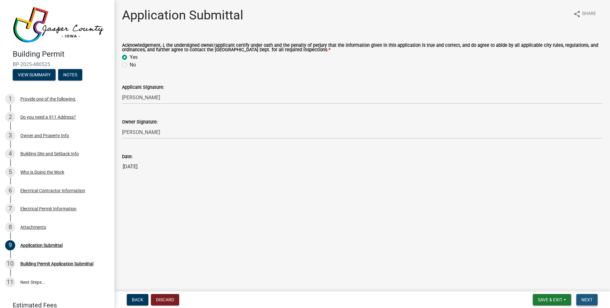
click at [592, 300] on span "Next" at bounding box center [587, 299] width 11 height 5
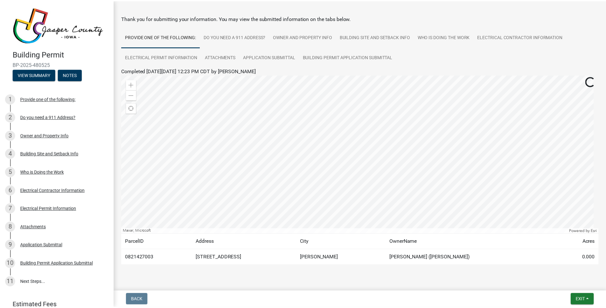
scroll to position [35, 0]
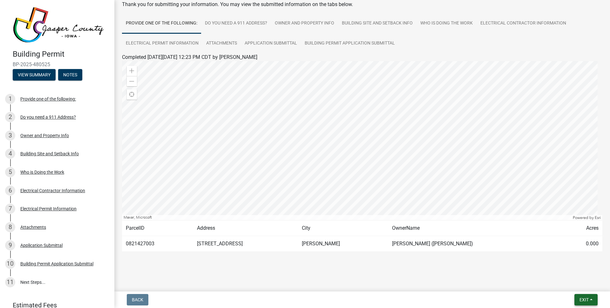
click at [583, 301] on span "Exit" at bounding box center [584, 299] width 9 height 5
click at [583, 285] on button "Save & Exit" at bounding box center [572, 282] width 51 height 15
